Goal: Task Accomplishment & Management: Manage account settings

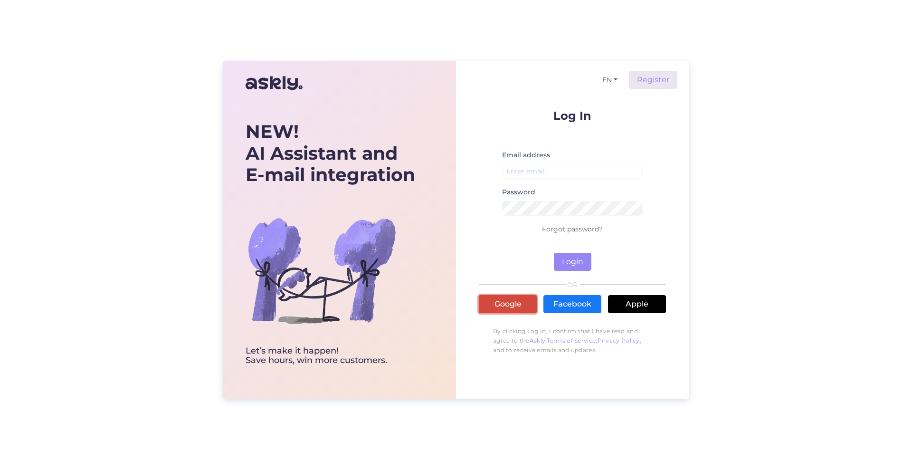
click at [506, 309] on link "Google" at bounding box center [508, 304] width 58 height 18
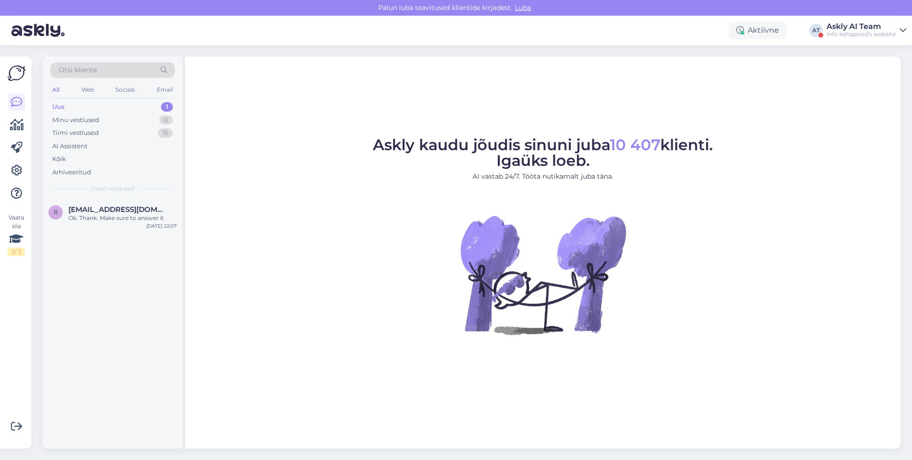
click at [835, 24] on div "Askly AI Team" at bounding box center [860, 27] width 69 height 8
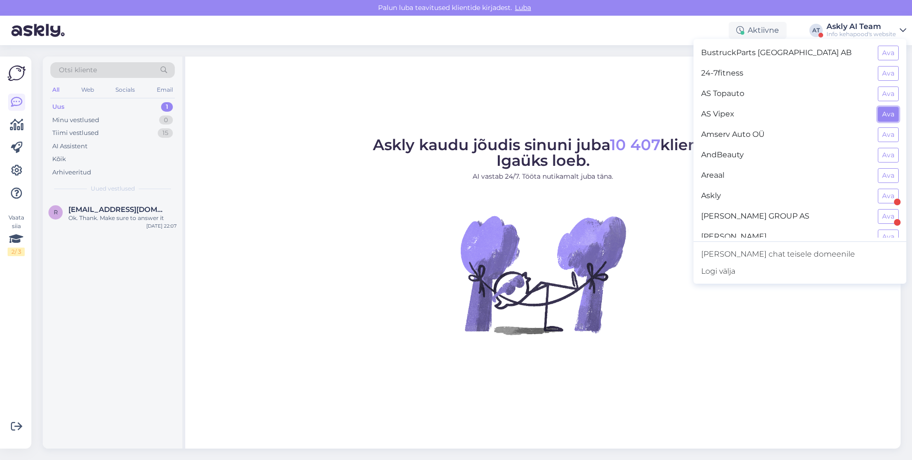
click at [878, 107] on button "Ava" at bounding box center [887, 114] width 21 height 15
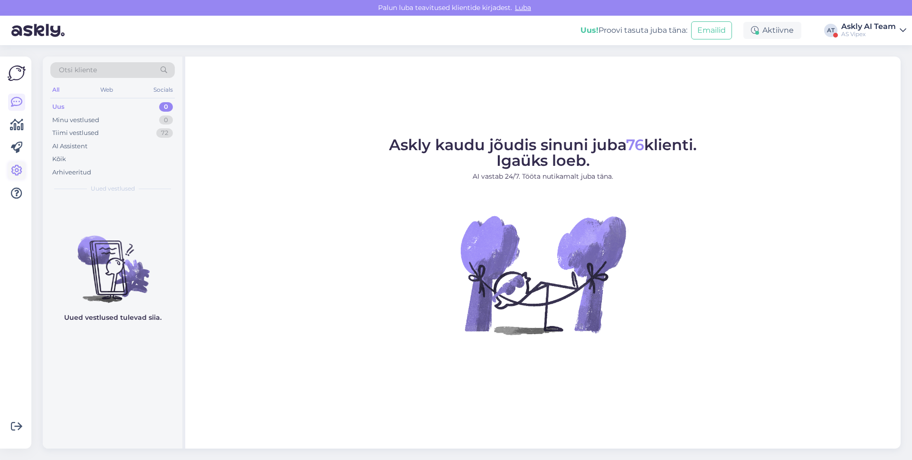
click at [20, 169] on icon at bounding box center [16, 170] width 11 height 11
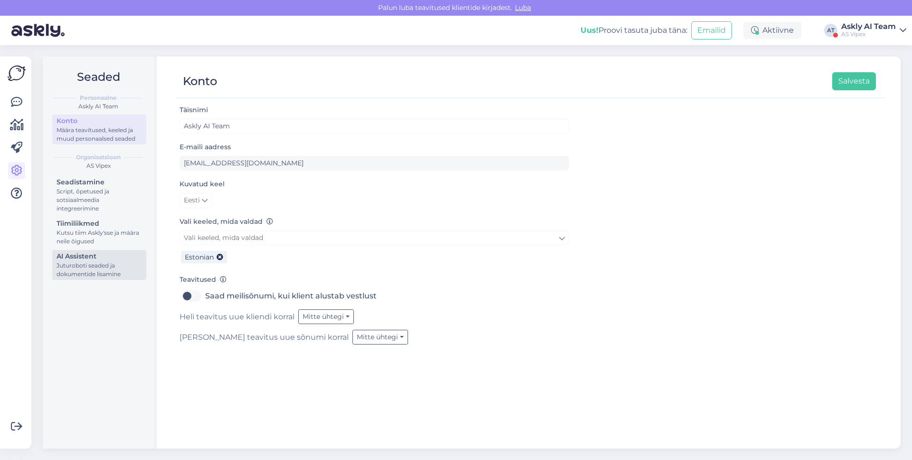
click at [81, 268] on div "Juturoboti seaded ja dokumentide lisamine" at bounding box center [99, 269] width 85 height 17
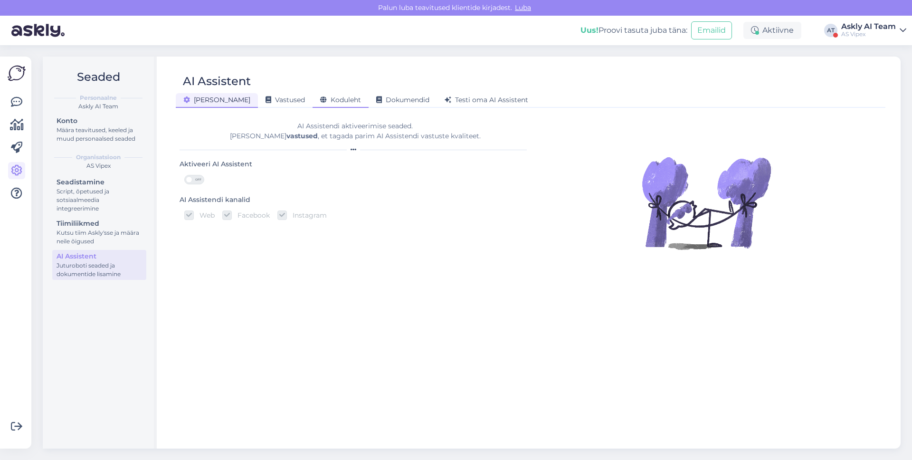
click at [320, 103] on icon at bounding box center [323, 100] width 7 height 7
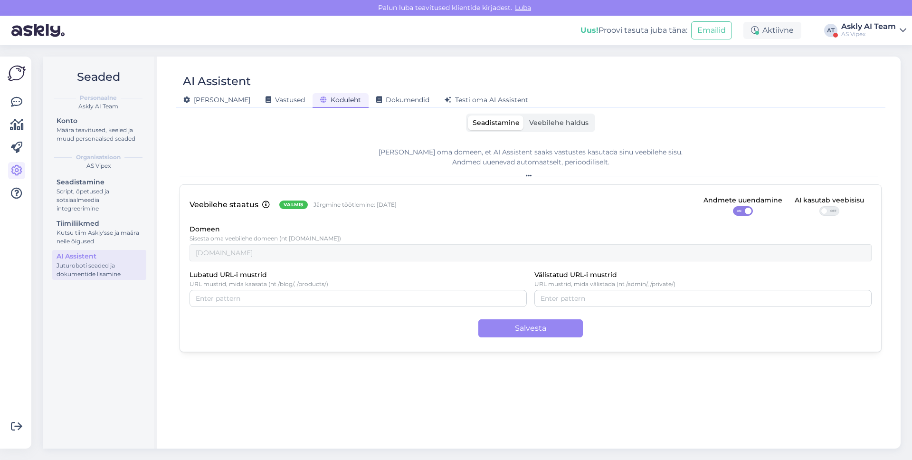
click at [564, 114] on div "Seadistamine Veebilehe haldus" at bounding box center [530, 122] width 129 height 19
click at [563, 119] on span "Veebilehe haldus" at bounding box center [558, 122] width 59 height 9
click at [524, 115] on input "Veebilehe haldus" at bounding box center [524, 115] width 0 height 0
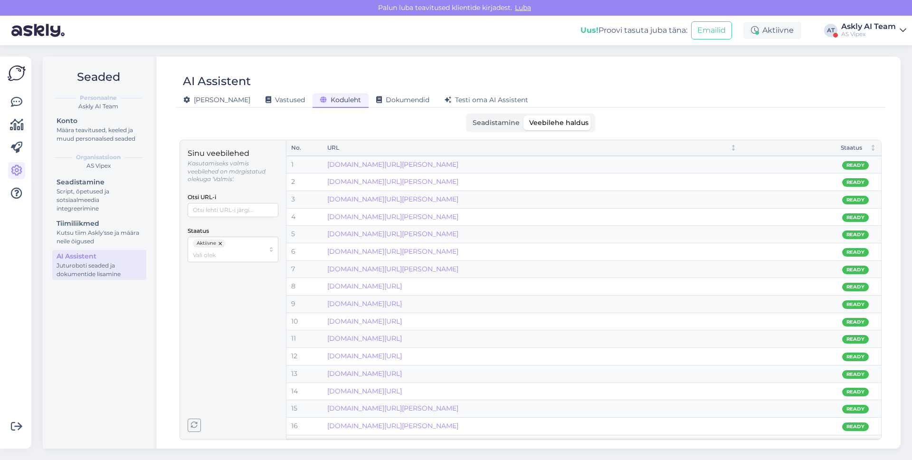
click at [866, 33] on div "AS Vipex" at bounding box center [868, 34] width 55 height 8
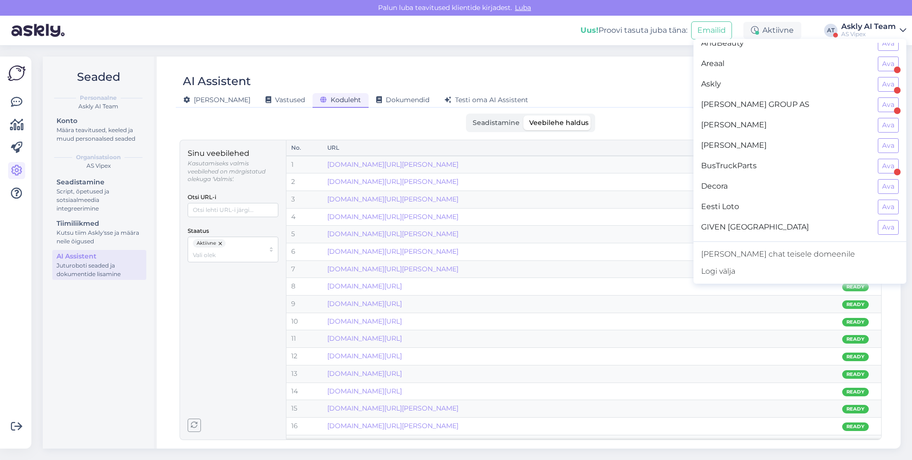
scroll to position [113, 0]
click at [647, 112] on div "AI Assistent [PERSON_NAME] Vastused Koduleht Dokumendid [PERSON_NAME] oma AI As…" at bounding box center [530, 253] width 740 height 392
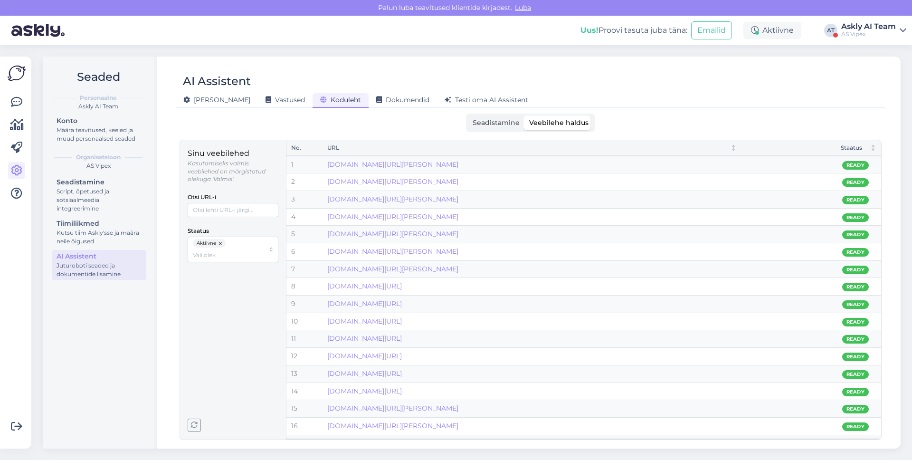
click at [222, 242] on button "button" at bounding box center [220, 243] width 9 height 9
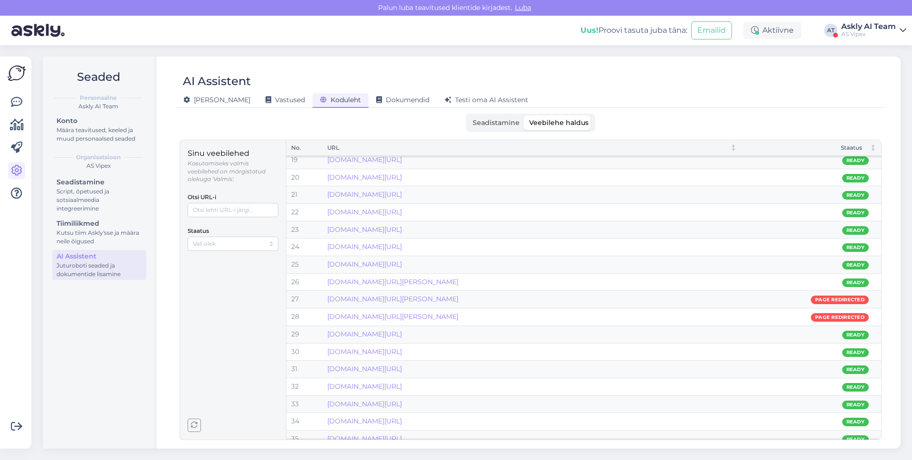
scroll to position [299, 0]
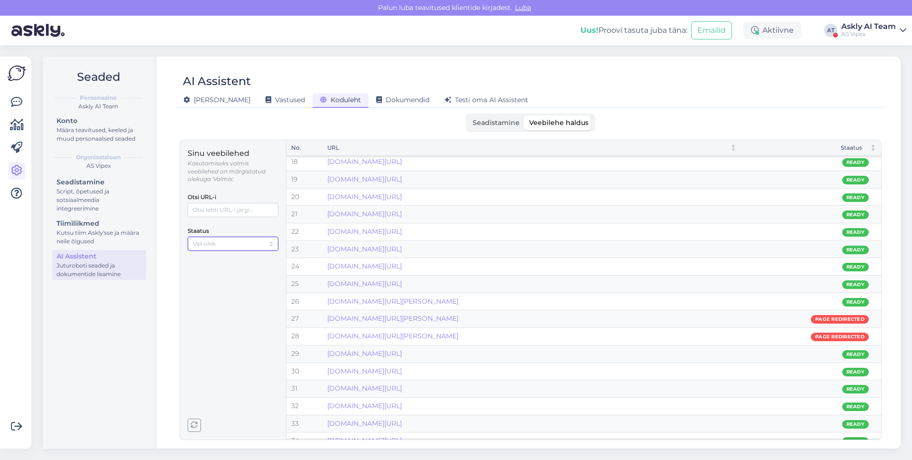
click at [243, 249] on div at bounding box center [233, 243] width 91 height 14
click at [229, 272] on span "Mitteaktiivne" at bounding box center [212, 275] width 37 height 9
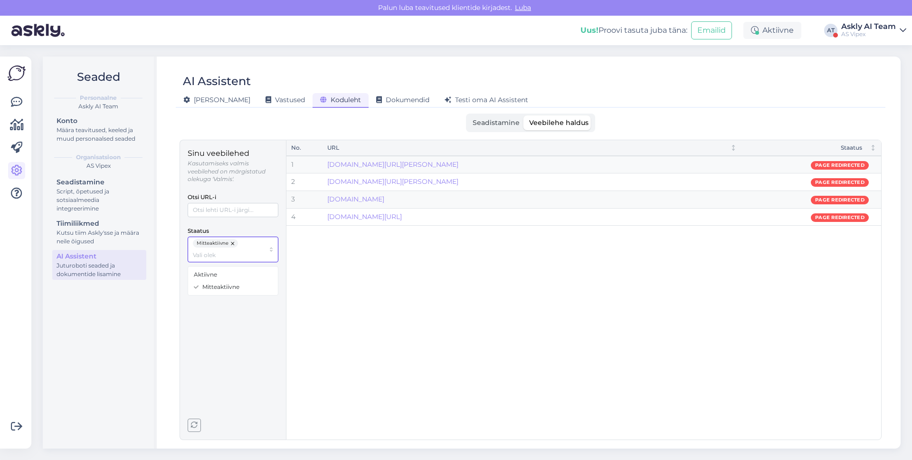
click at [229, 245] on button "button" at bounding box center [232, 243] width 9 height 9
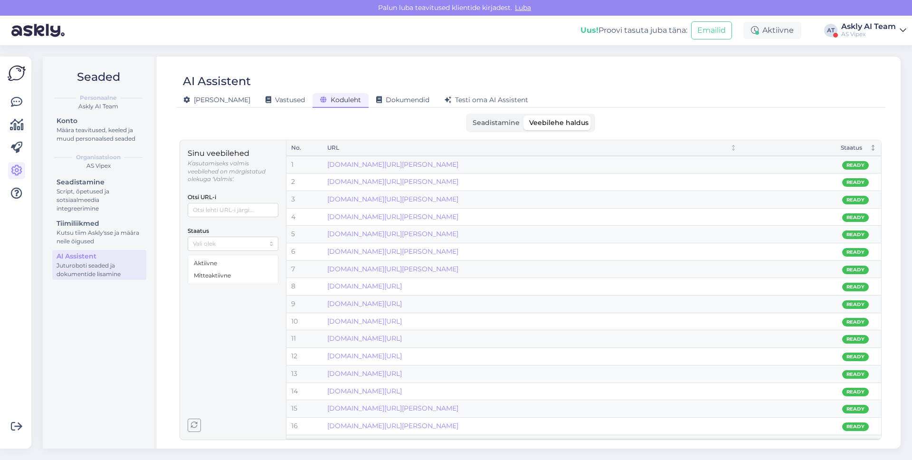
click at [865, 151] on div "Staatus" at bounding box center [811, 147] width 130 height 9
click at [855, 149] on div "Staatus" at bounding box center [804, 147] width 116 height 9
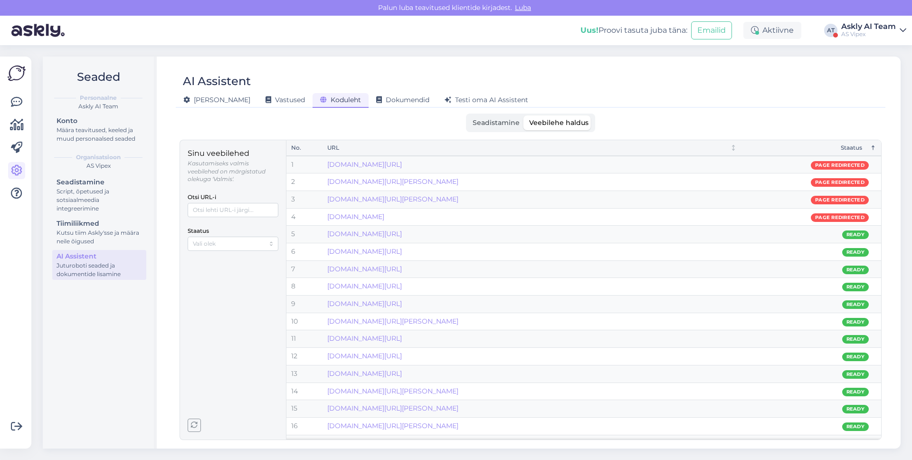
click at [484, 130] on label "Seadistamine" at bounding box center [496, 122] width 57 height 15
click at [468, 115] on input "Seadistamine" at bounding box center [468, 115] width 0 height 0
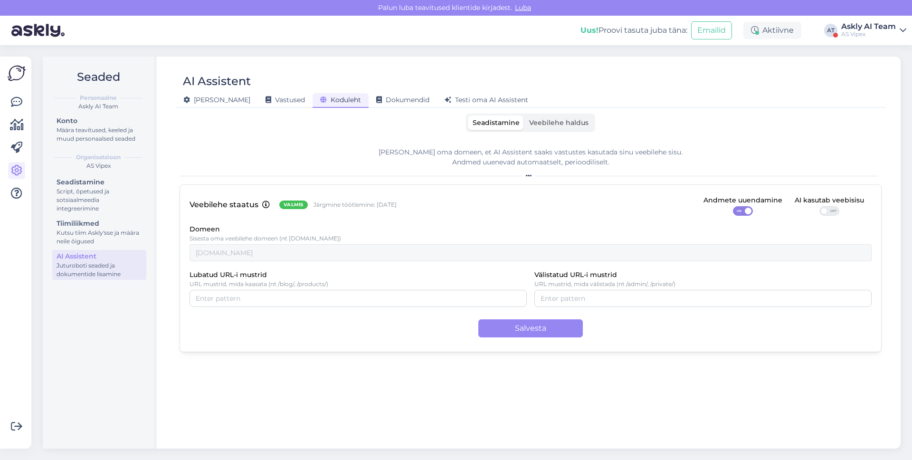
click at [860, 37] on div "AS Vipex" at bounding box center [868, 34] width 55 height 8
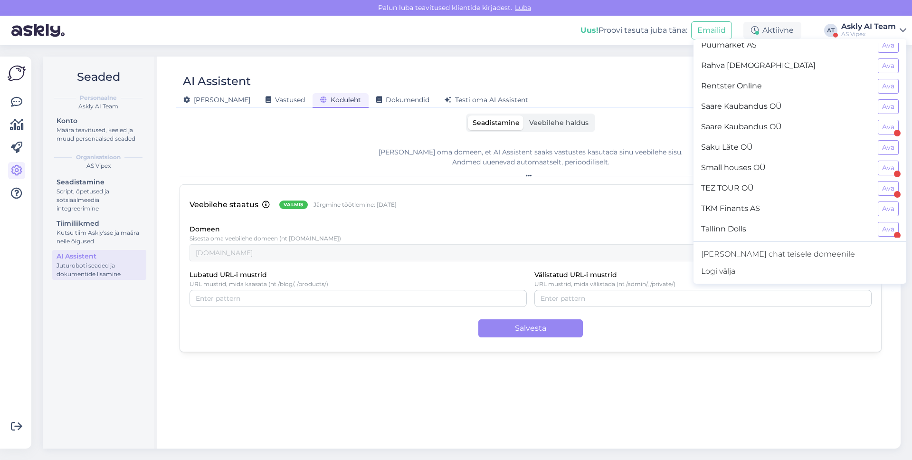
scroll to position [765, 0]
click at [879, 228] on button "Ava" at bounding box center [887, 227] width 21 height 15
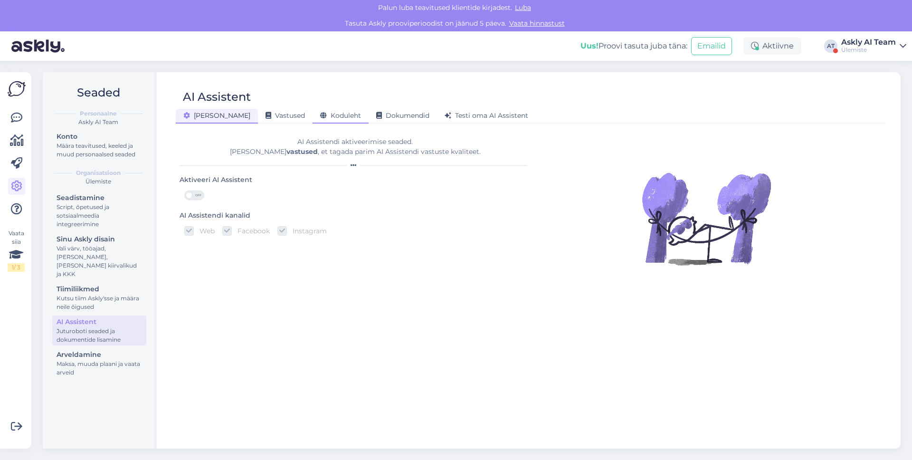
click at [320, 119] on span "Koduleht" at bounding box center [340, 115] width 41 height 9
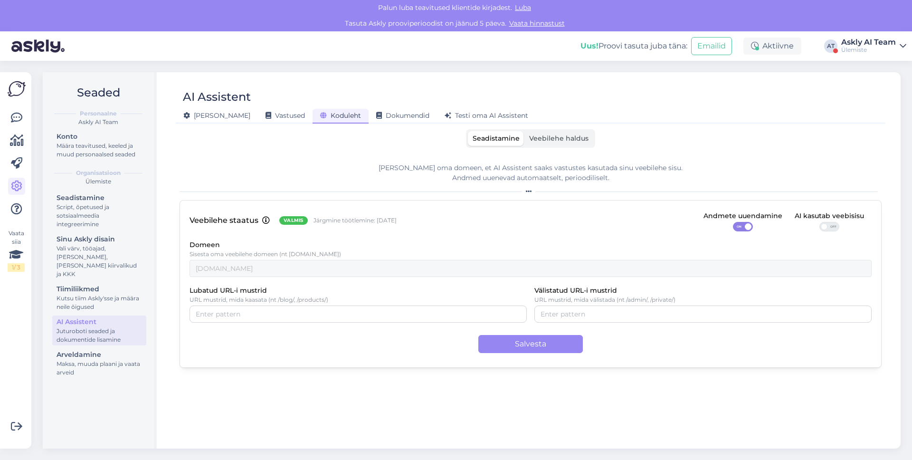
click at [530, 135] on span "Veebilehe haldus" at bounding box center [558, 138] width 59 height 9
click at [524, 131] on input "Veebilehe haldus" at bounding box center [524, 131] width 0 height 0
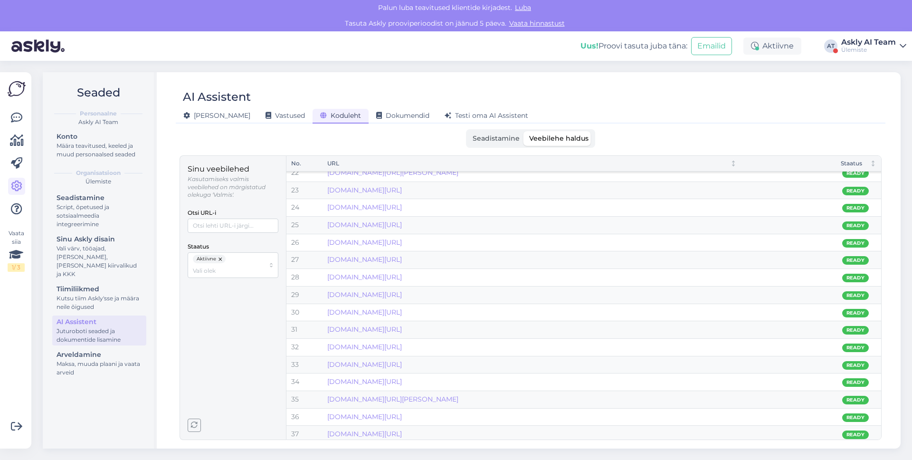
scroll to position [347, 0]
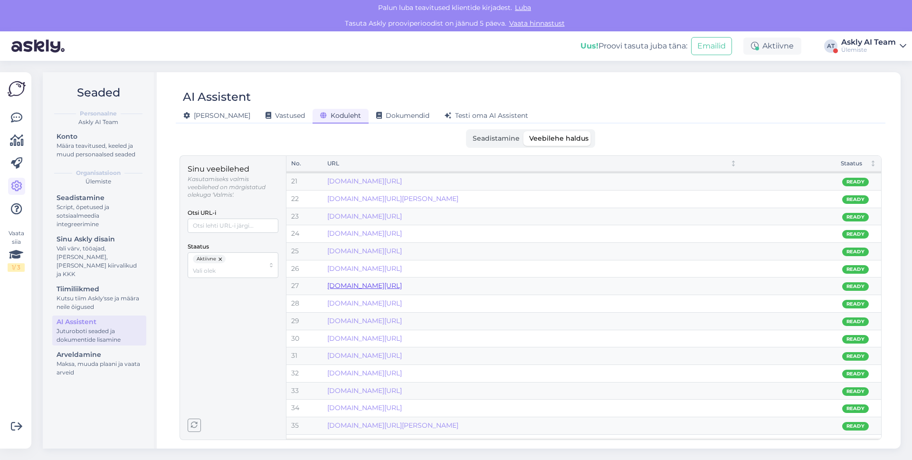
click at [402, 285] on link "[DOMAIN_NAME][URL]" at bounding box center [364, 285] width 75 height 9
click at [425, 201] on link "[DOMAIN_NAME][URL][PERSON_NAME]" at bounding box center [392, 198] width 131 height 9
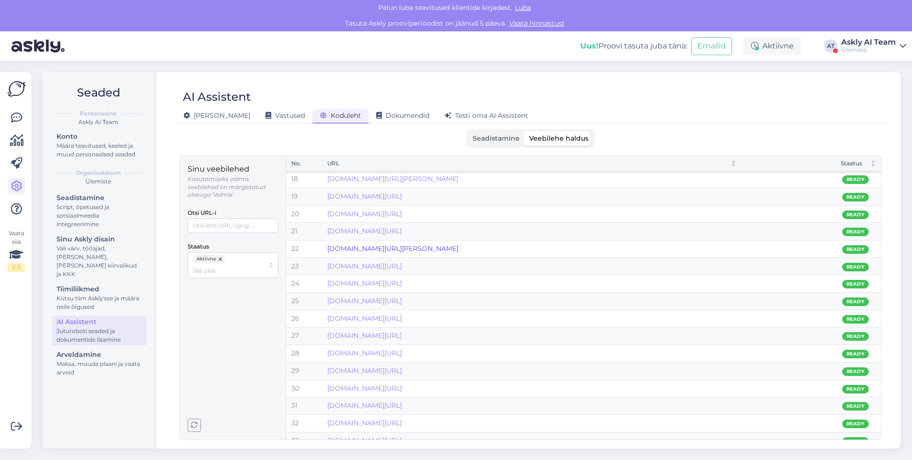
scroll to position [0, 0]
click at [402, 179] on link "[DOMAIN_NAME][URL]" at bounding box center [364, 180] width 75 height 9
click at [379, 355] on link "[DOMAIN_NAME][URL]" at bounding box center [364, 353] width 75 height 9
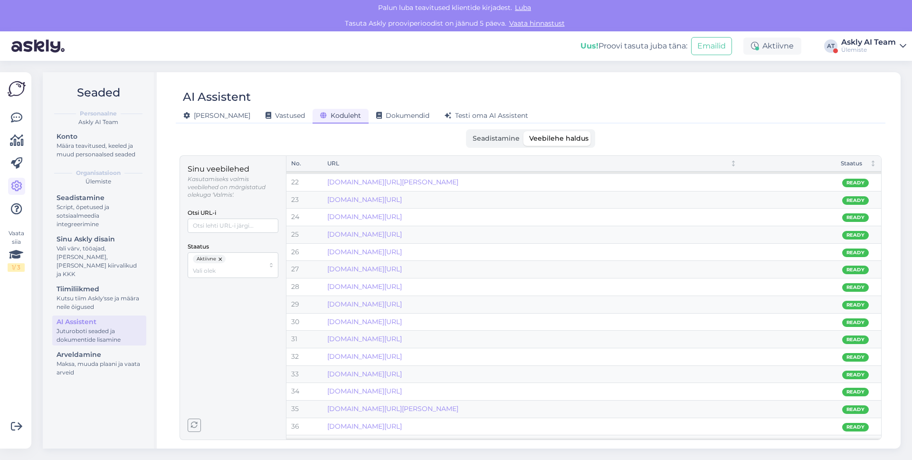
scroll to position [586, 0]
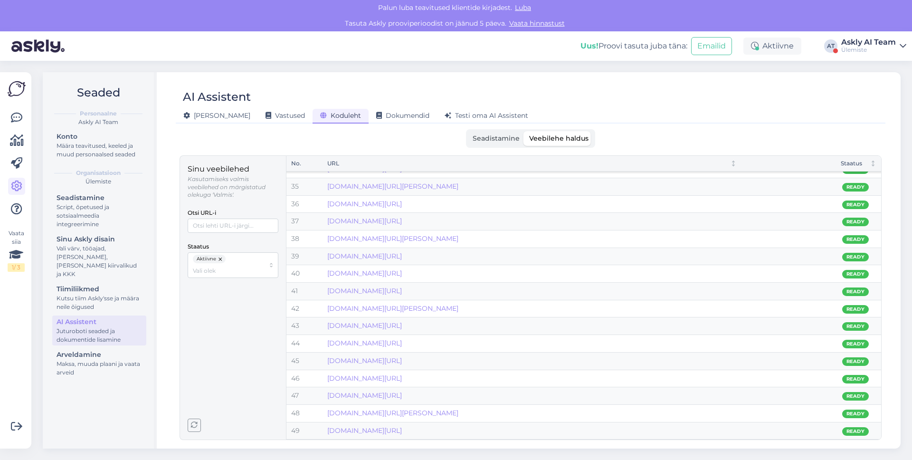
click at [471, 143] on label "Seadistamine" at bounding box center [496, 138] width 57 height 15
click at [468, 131] on input "Seadistamine" at bounding box center [468, 131] width 0 height 0
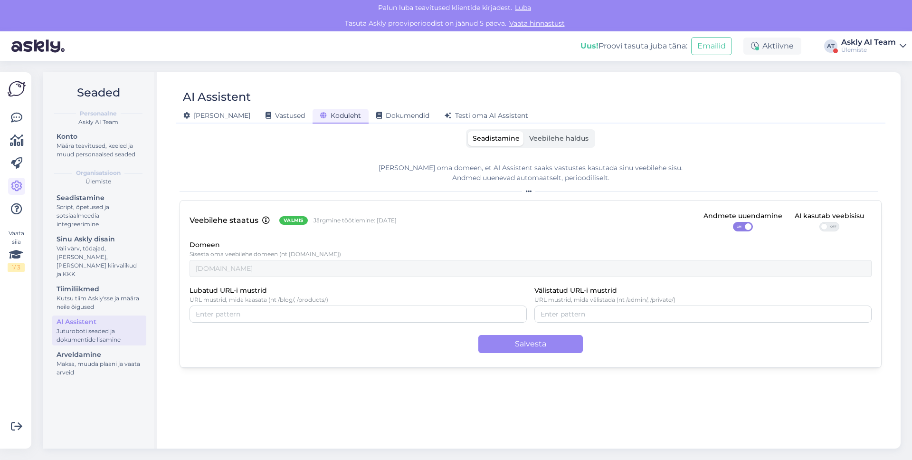
click at [854, 49] on div "Ülemiste" at bounding box center [868, 50] width 55 height 8
